Goal: Task Accomplishment & Management: Complete application form

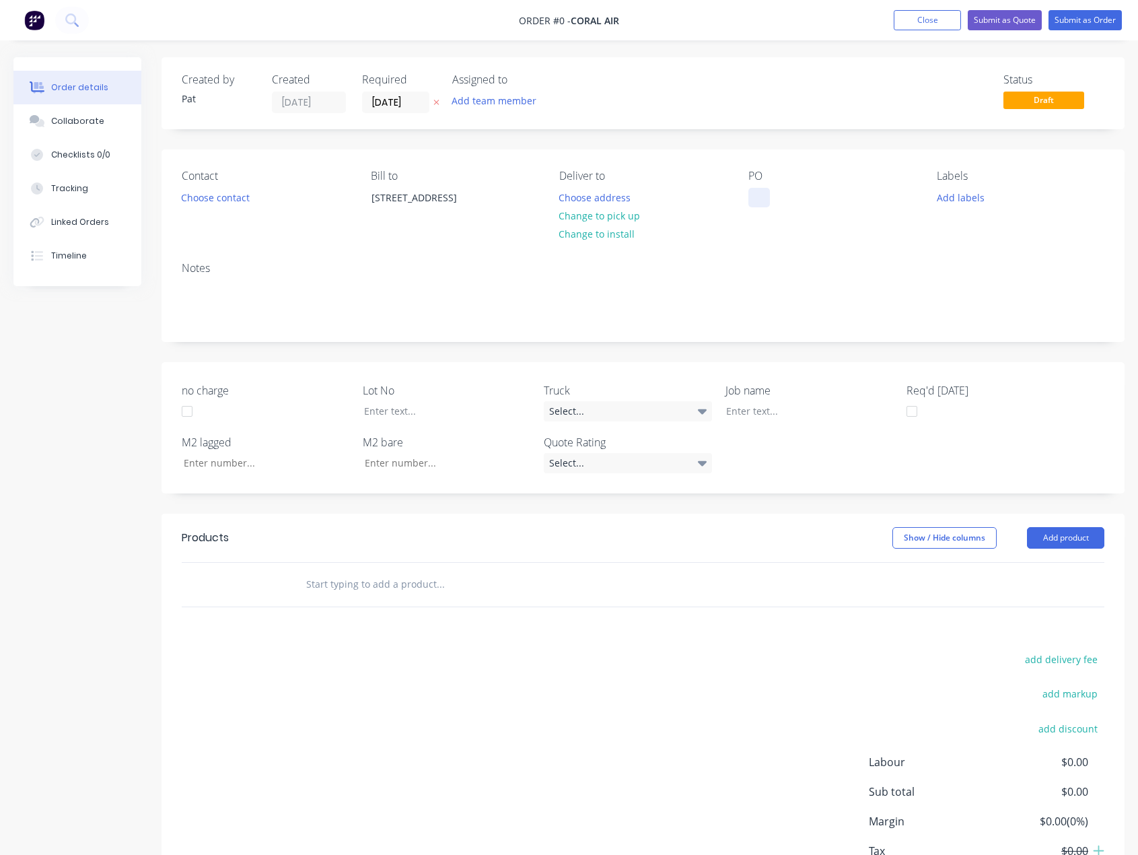
click at [749, 198] on div at bounding box center [759, 198] width 22 height 20
click at [1056, 545] on div "Order details Collaborate Checklists 0/0 Tracking Linked Orders Timeline Order …" at bounding box center [569, 503] width 1138 height 893
click at [1046, 539] on button "Add product" at bounding box center [1065, 538] width 77 height 22
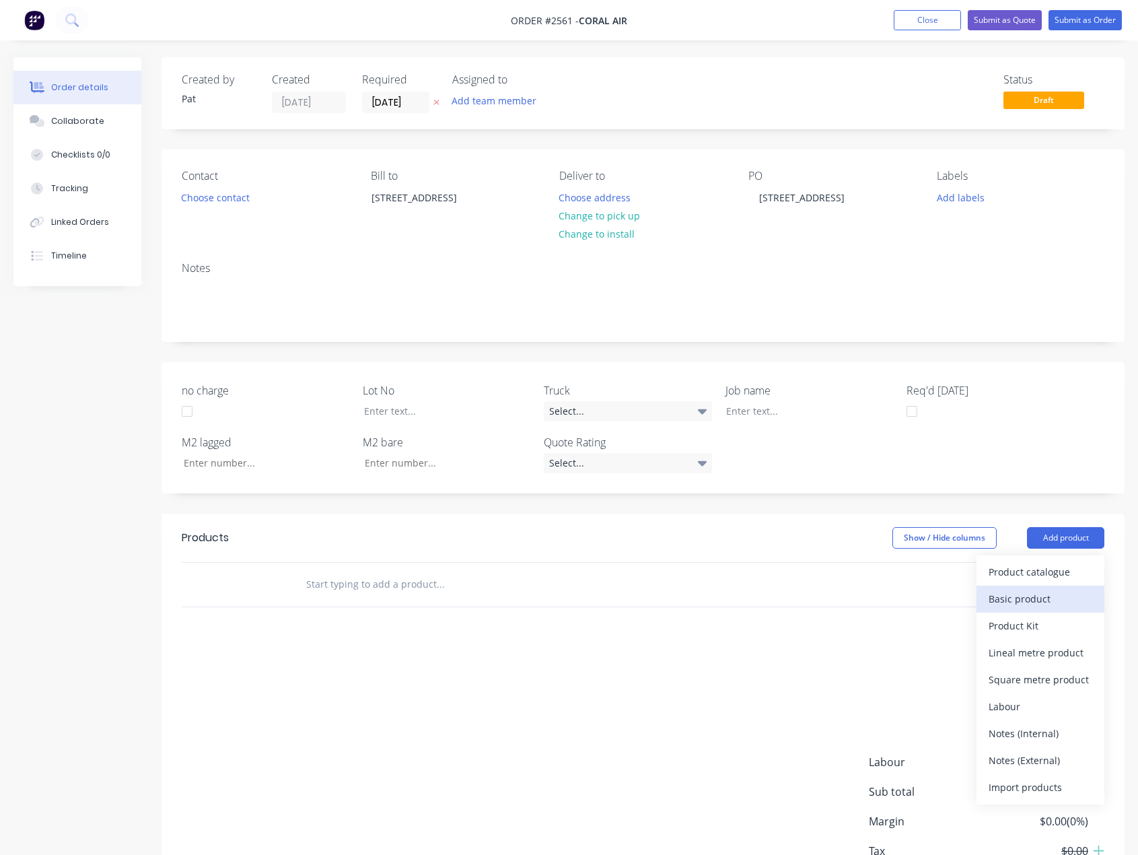
click at [1029, 587] on button "Basic product" at bounding box center [1040, 598] width 128 height 27
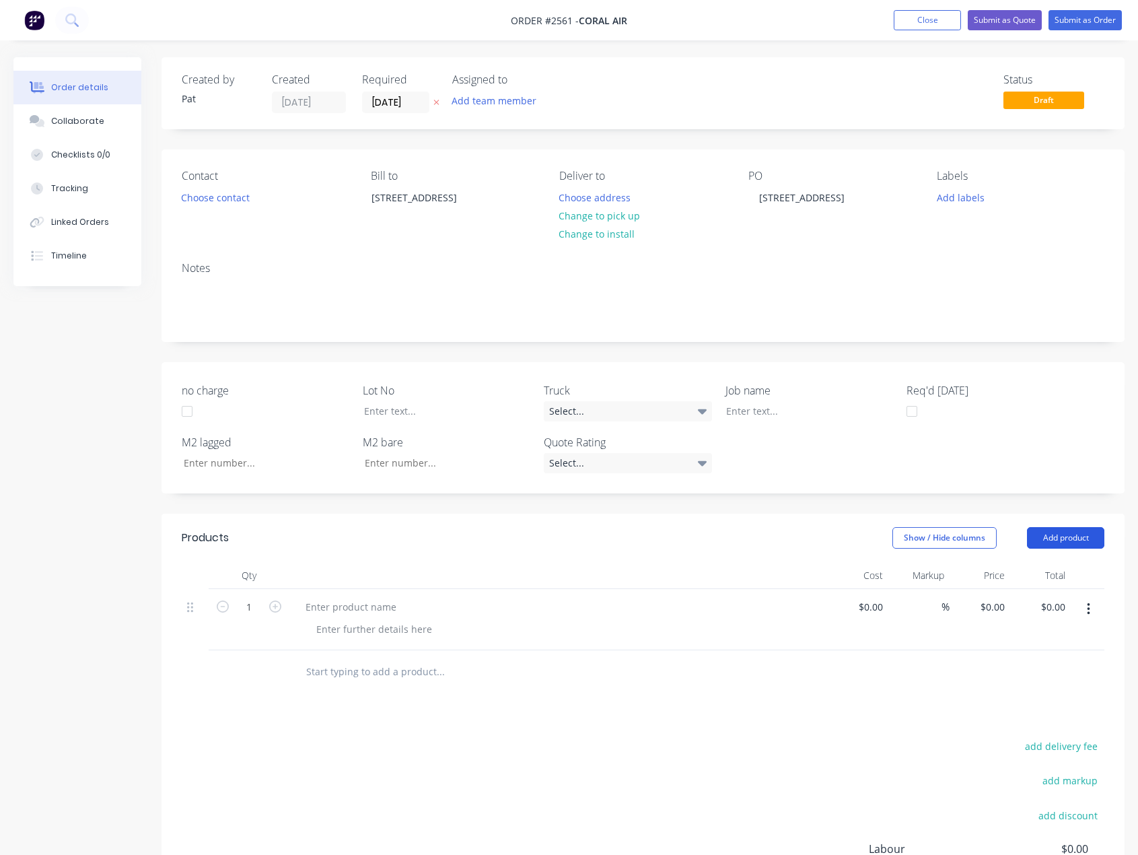
click at [1054, 543] on button "Add product" at bounding box center [1065, 538] width 77 height 22
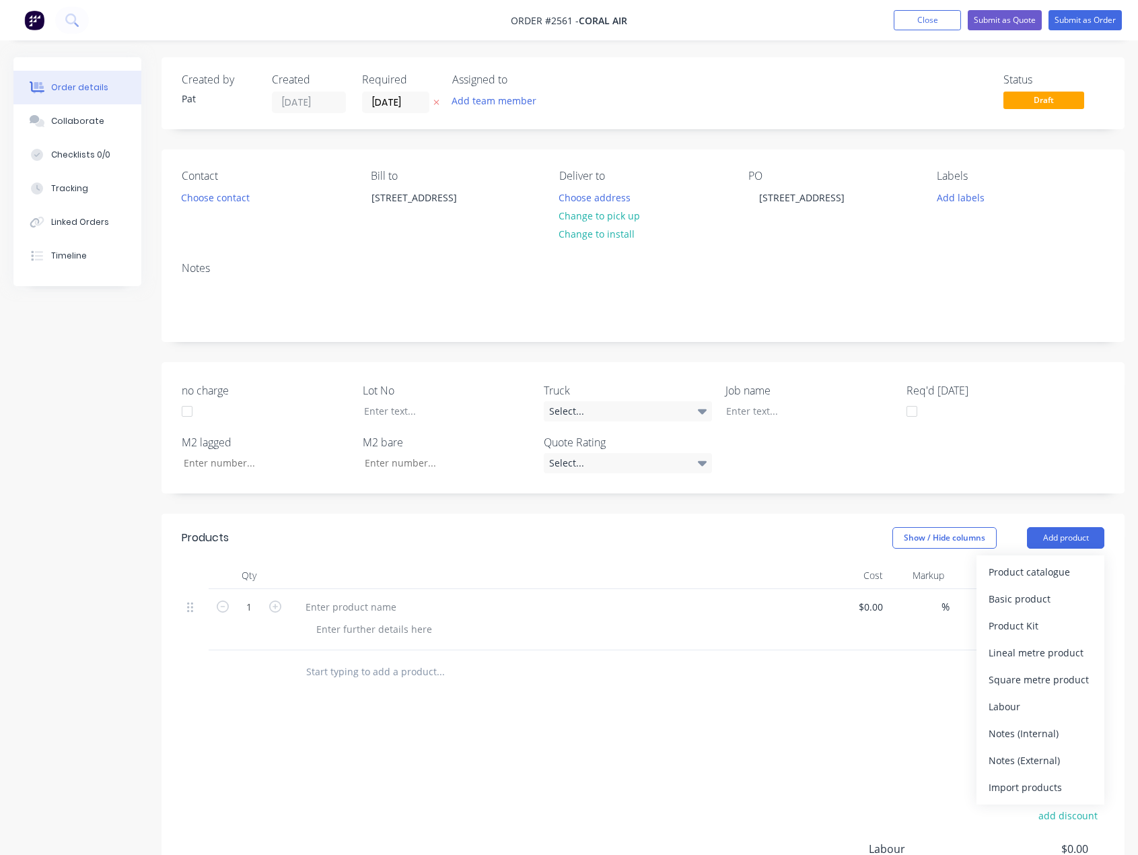
click at [1043, 598] on div "Basic product" at bounding box center [1040, 599] width 104 height 20
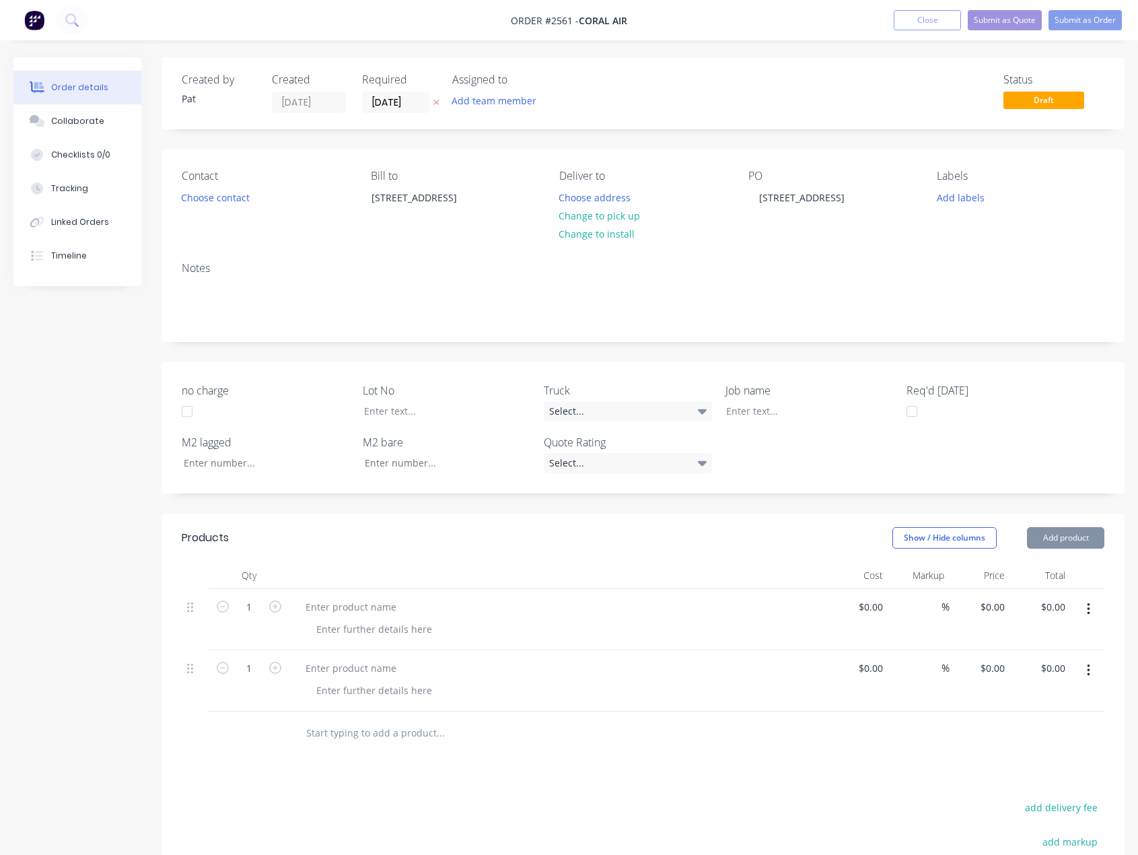
click at [1062, 536] on button "Add product" at bounding box center [1065, 538] width 77 height 22
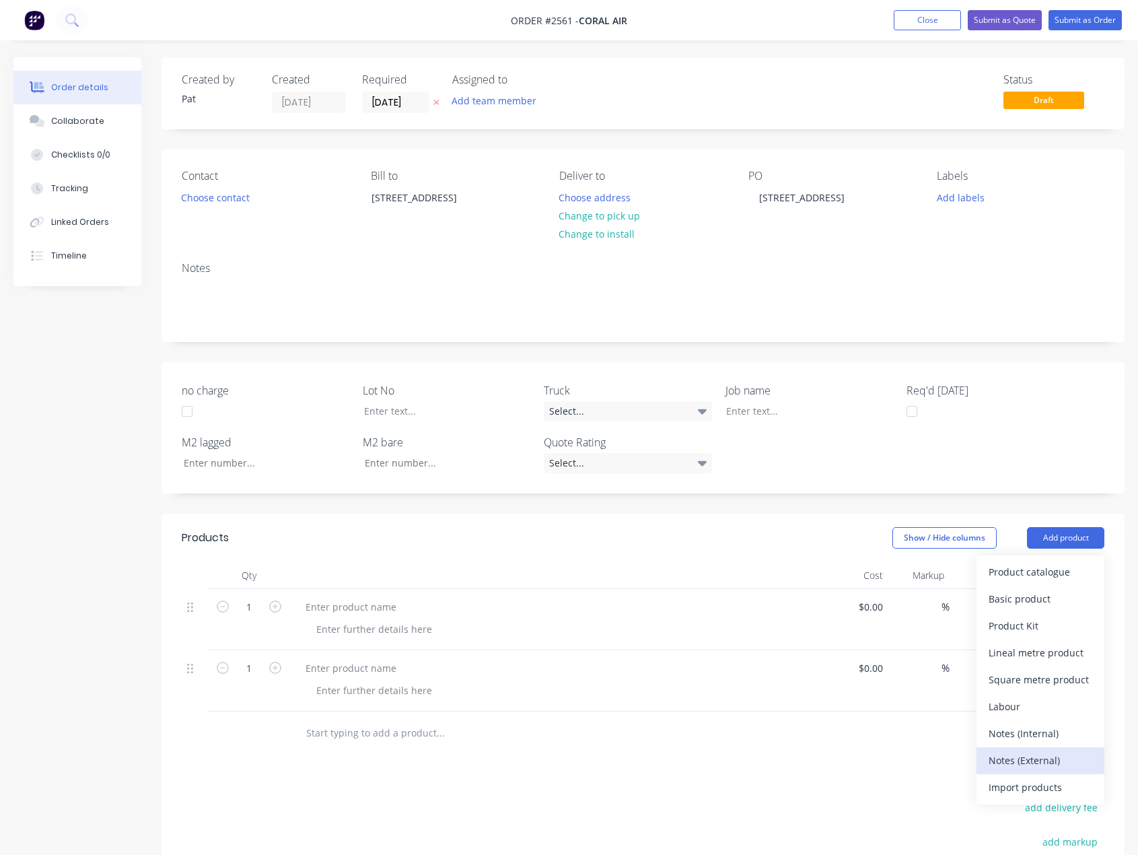
click at [1040, 759] on div "Notes (External)" at bounding box center [1040, 760] width 104 height 20
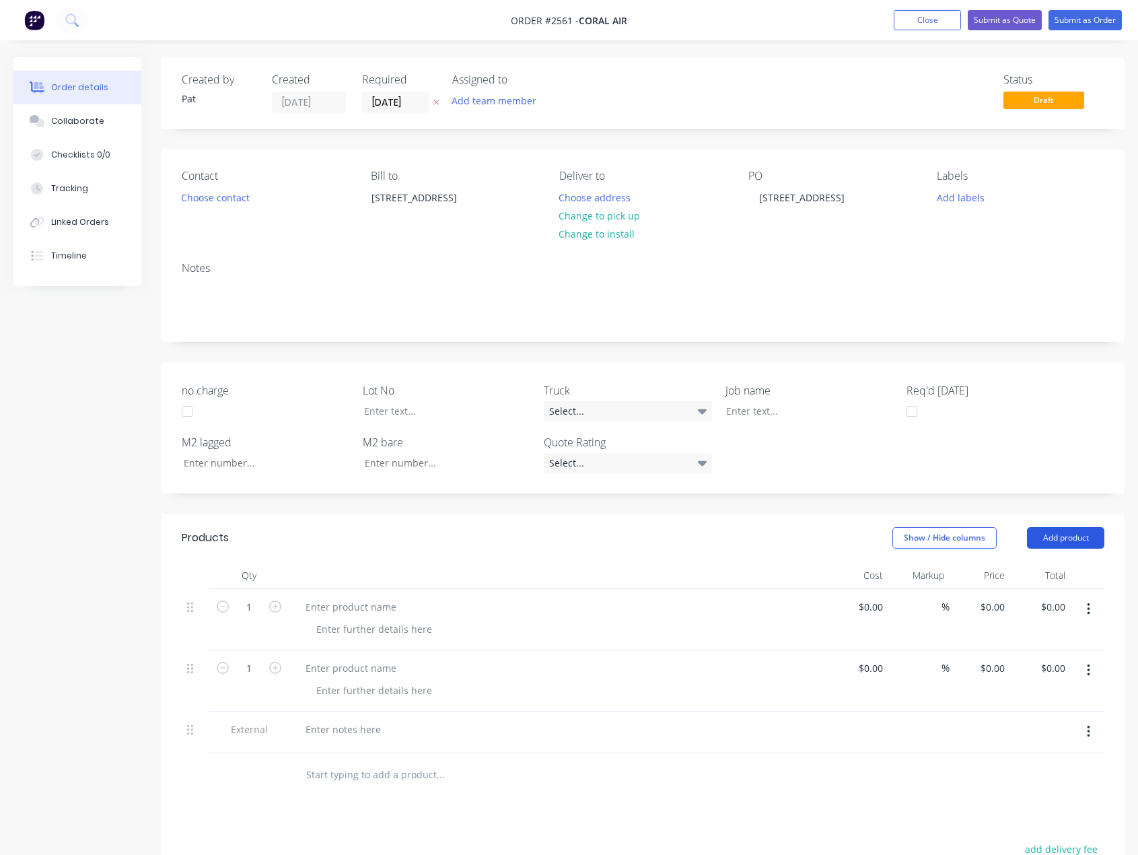
click at [1052, 533] on button "Add product" at bounding box center [1065, 538] width 77 height 22
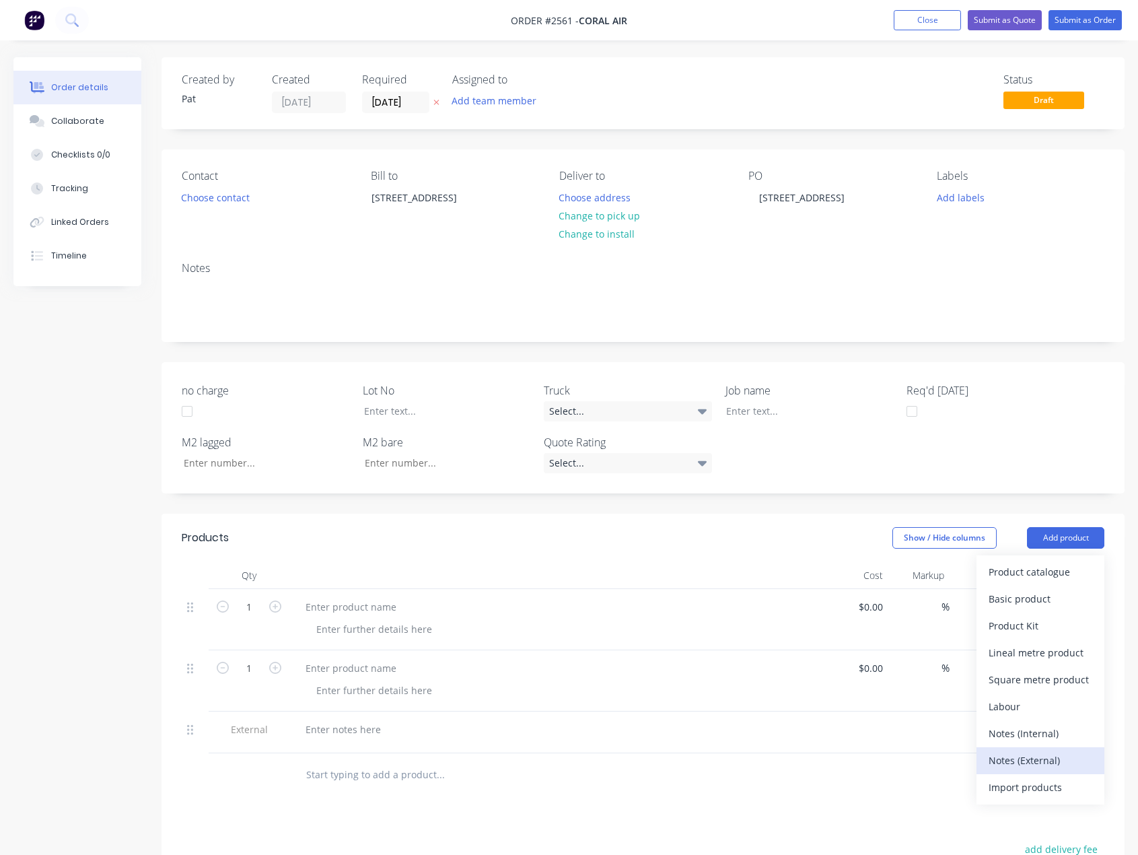
click at [1037, 760] on div "Notes (External)" at bounding box center [1040, 760] width 104 height 20
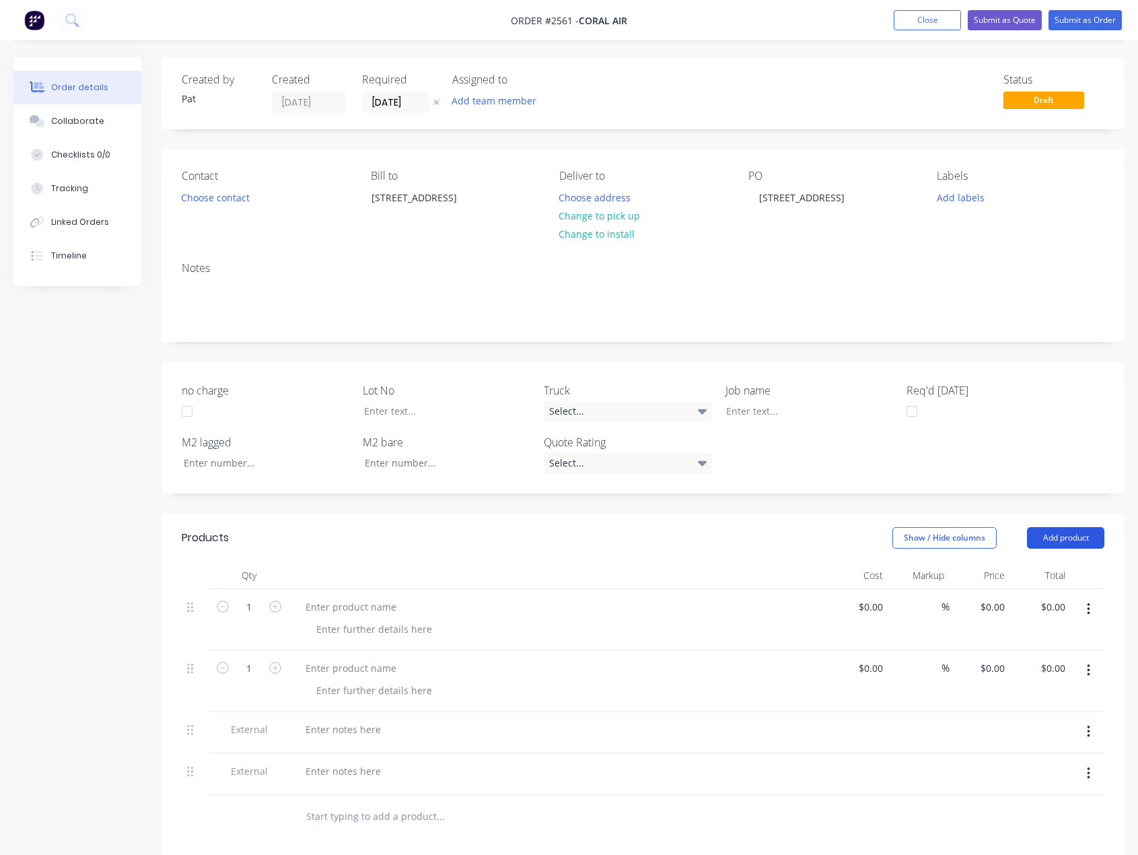
click at [1060, 543] on button "Add product" at bounding box center [1065, 538] width 77 height 22
drag, startPoint x: 1037, startPoint y: 759, endPoint x: 789, endPoint y: 654, distance: 268.9
click at [1037, 760] on div "Notes (External)" at bounding box center [1040, 760] width 104 height 20
click at [394, 596] on div at bounding box center [558, 619] width 538 height 61
click at [375, 668] on div at bounding box center [351, 668] width 112 height 20
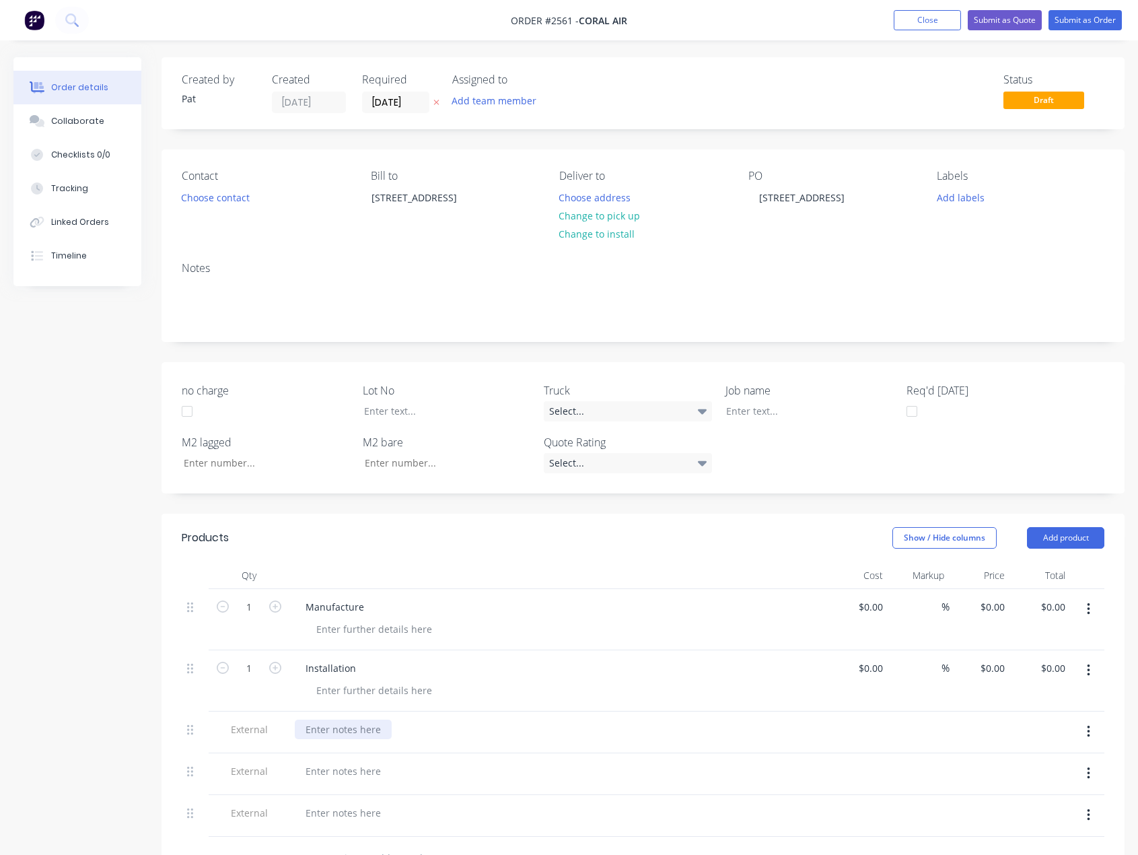
click at [370, 729] on div at bounding box center [343, 729] width 97 height 20
click at [369, 784] on div at bounding box center [343, 785] width 97 height 20
click at [349, 783] on div "Optioanl - Filters $" at bounding box center [343, 792] width 97 height 34
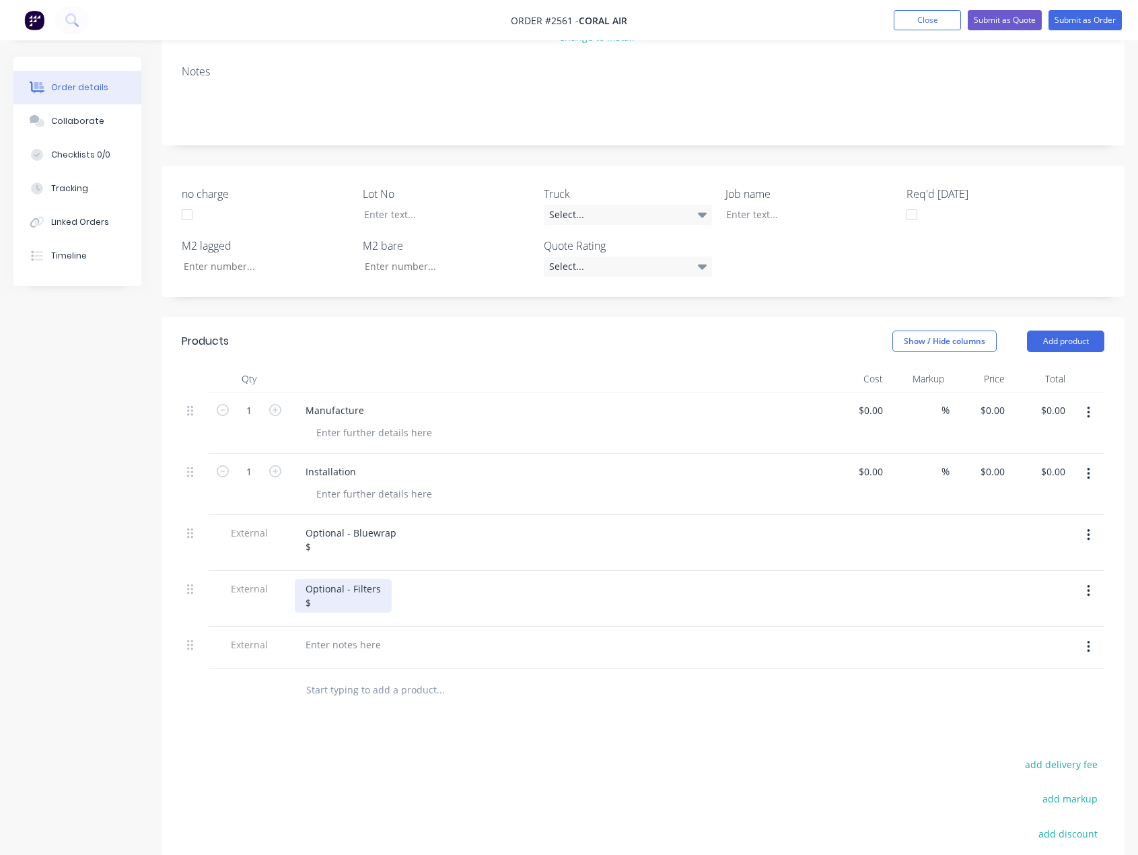
scroll to position [202, 0]
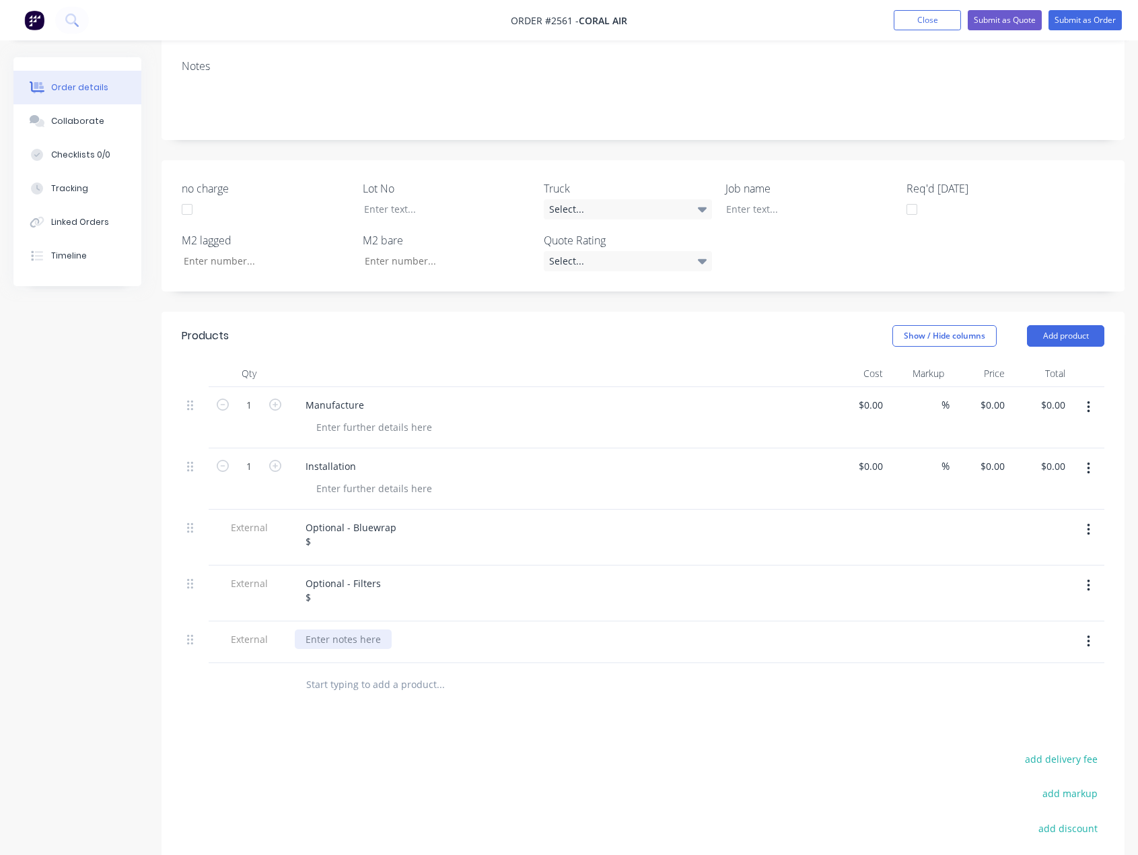
click at [347, 644] on div at bounding box center [343, 639] width 97 height 20
click at [402, 644] on div "Optional - Flexible dcut $" at bounding box center [358, 646] width 126 height 34
click at [573, 711] on input "text" at bounding box center [439, 698] width 269 height 27
